Goal: Find specific page/section: Find specific page/section

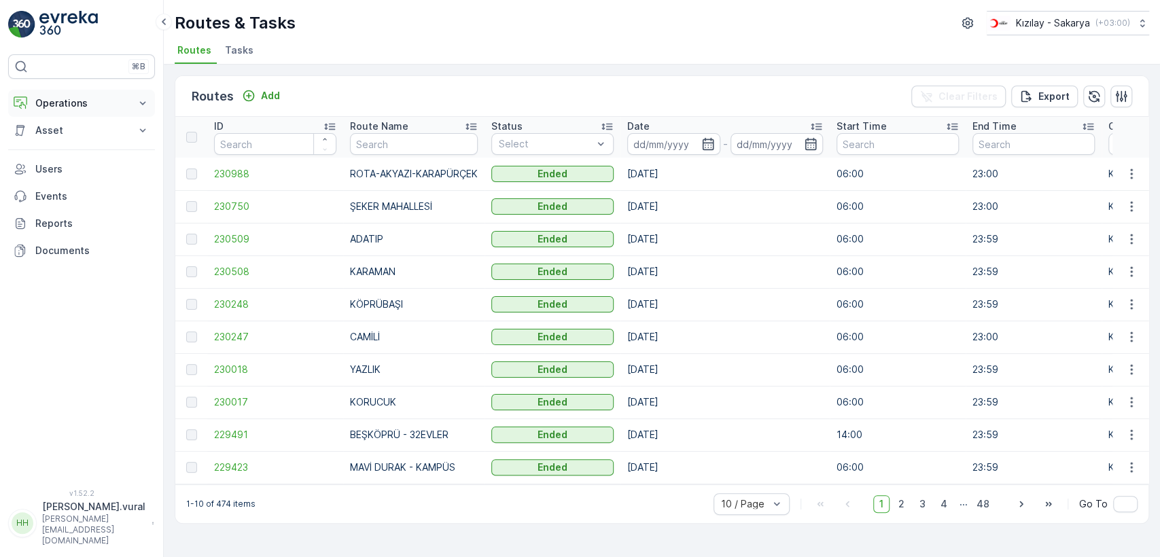
click at [85, 107] on p "Operations" at bounding box center [81, 103] width 92 height 14
click at [94, 164] on p "Routes & Tasks" at bounding box center [70, 165] width 70 height 14
